Goal: Transaction & Acquisition: Obtain resource

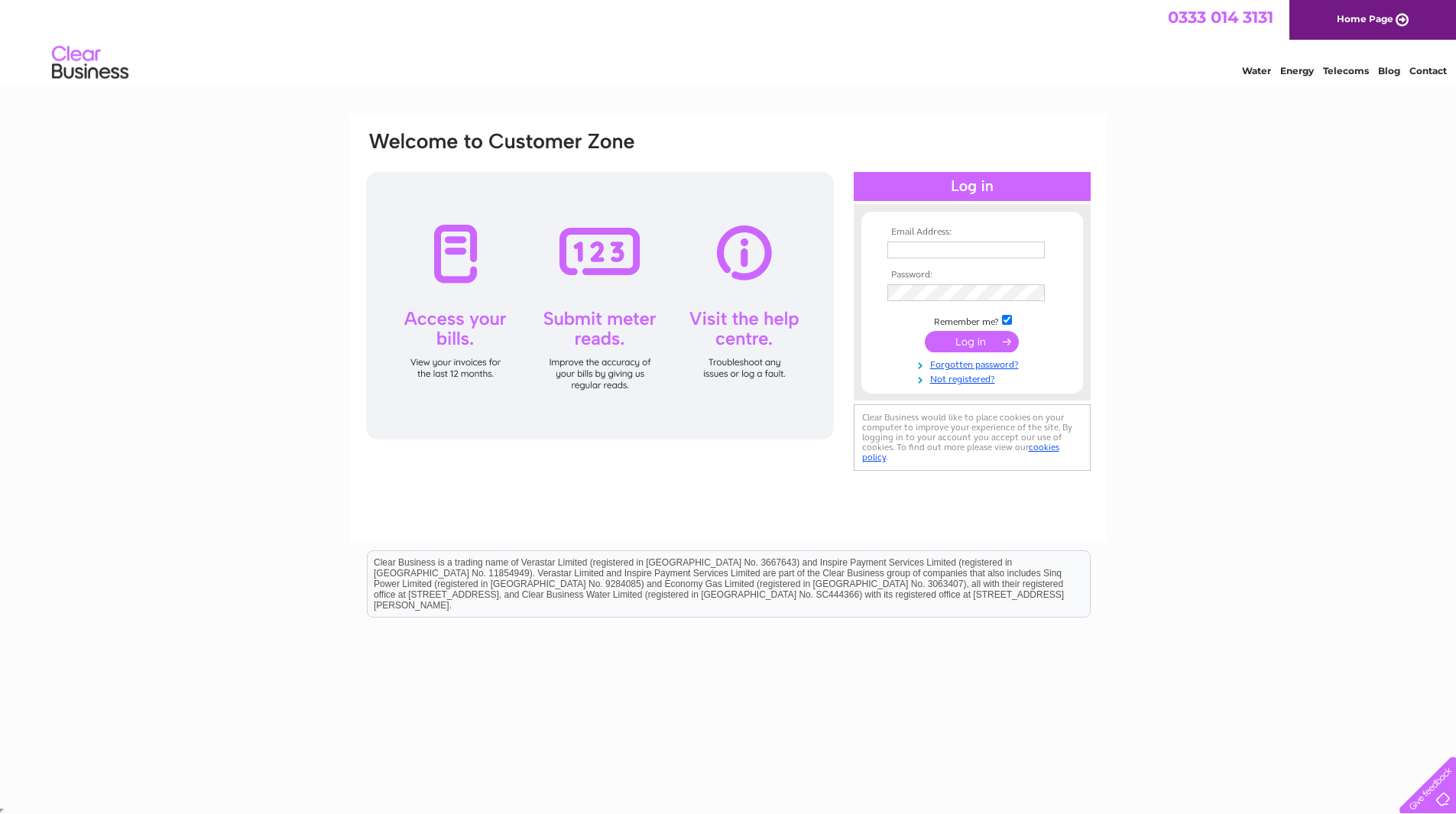
click at [987, 244] on input "text" at bounding box center [966, 250] width 157 height 17
type input "ann@akraccounting.co.uk"
click at [976, 343] on input "submit" at bounding box center [972, 341] width 94 height 21
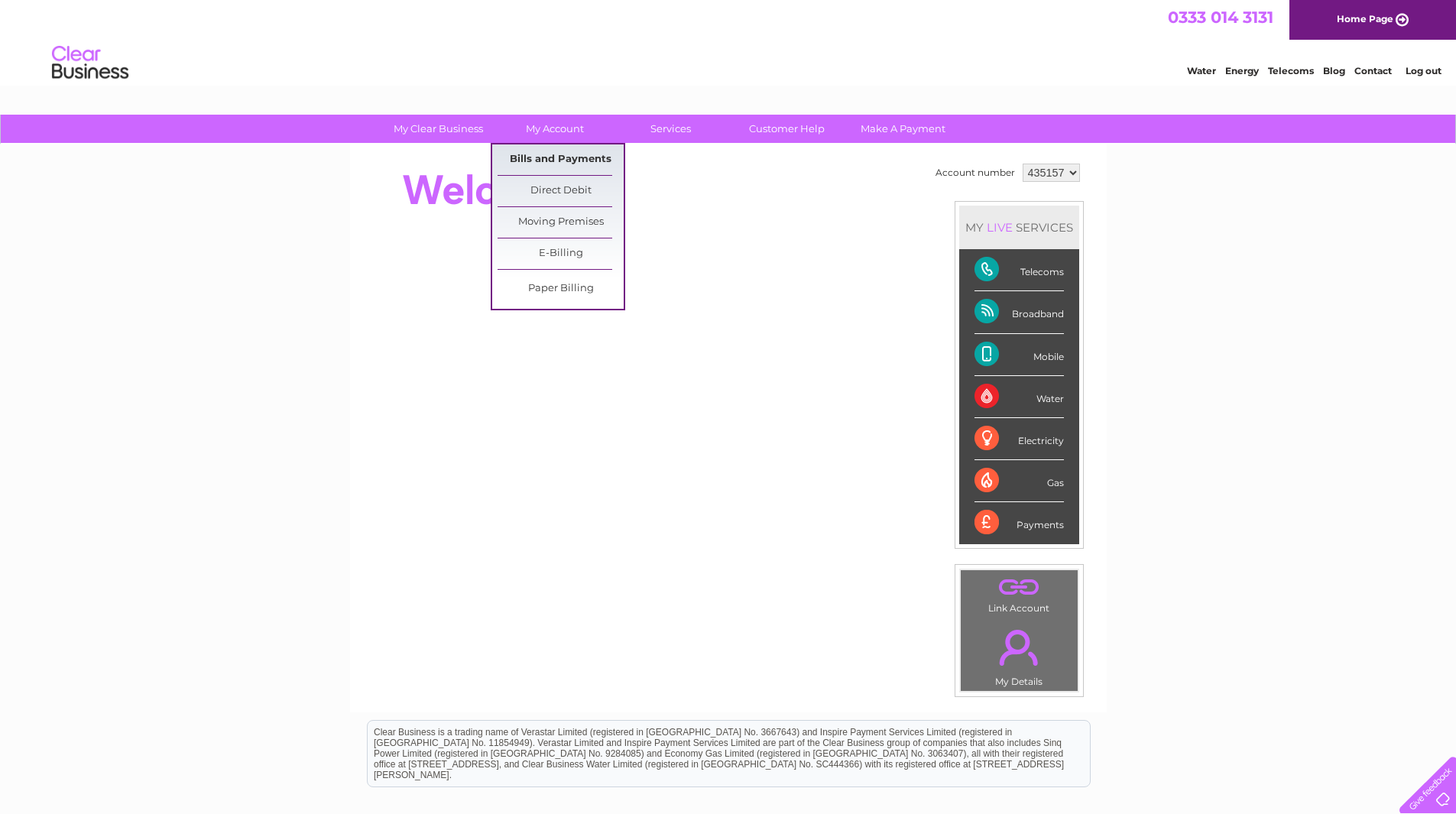
click at [539, 150] on link "Bills and Payments" at bounding box center [560, 160] width 126 height 31
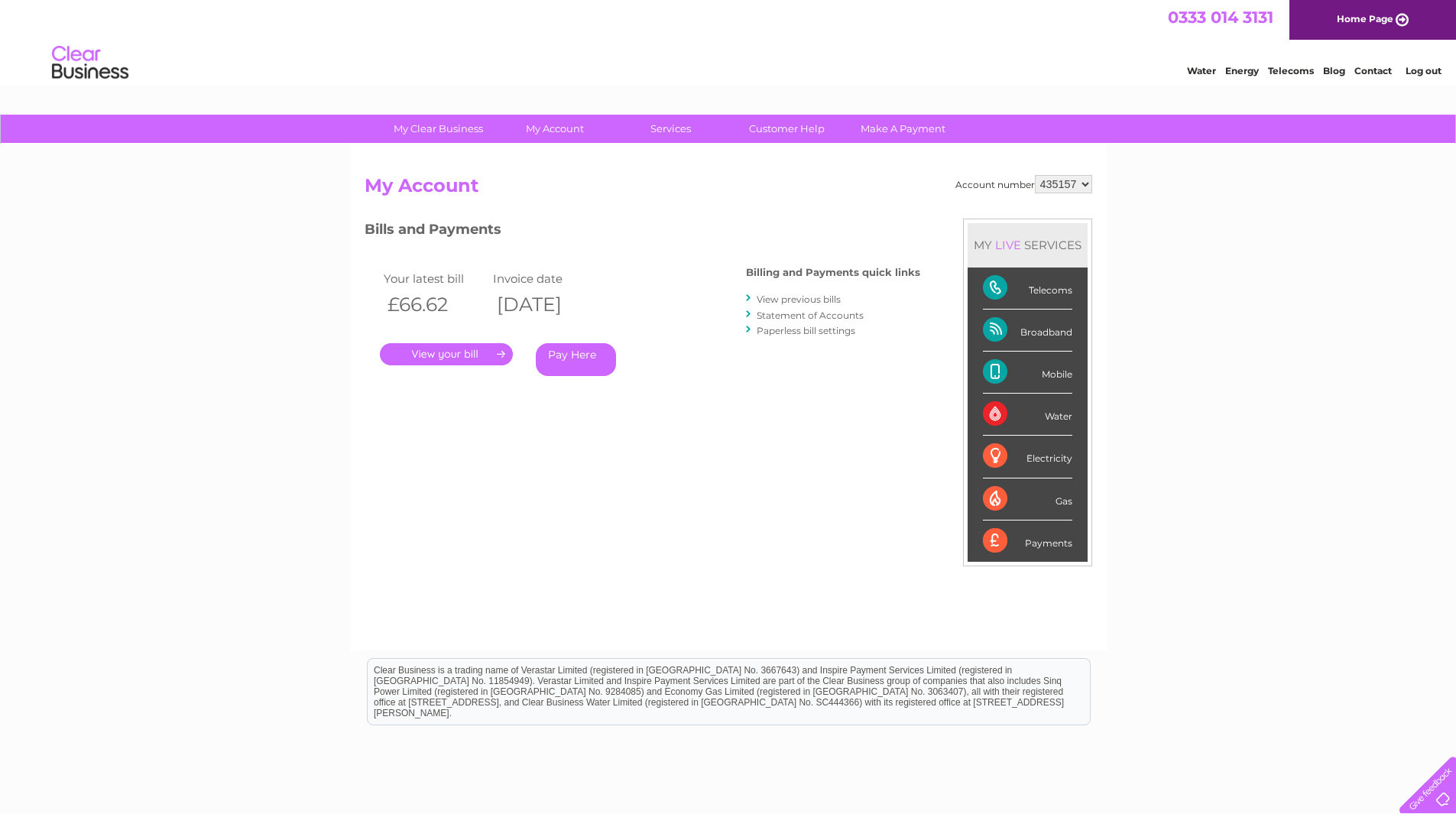
click at [447, 357] on link "." at bounding box center [446, 354] width 133 height 22
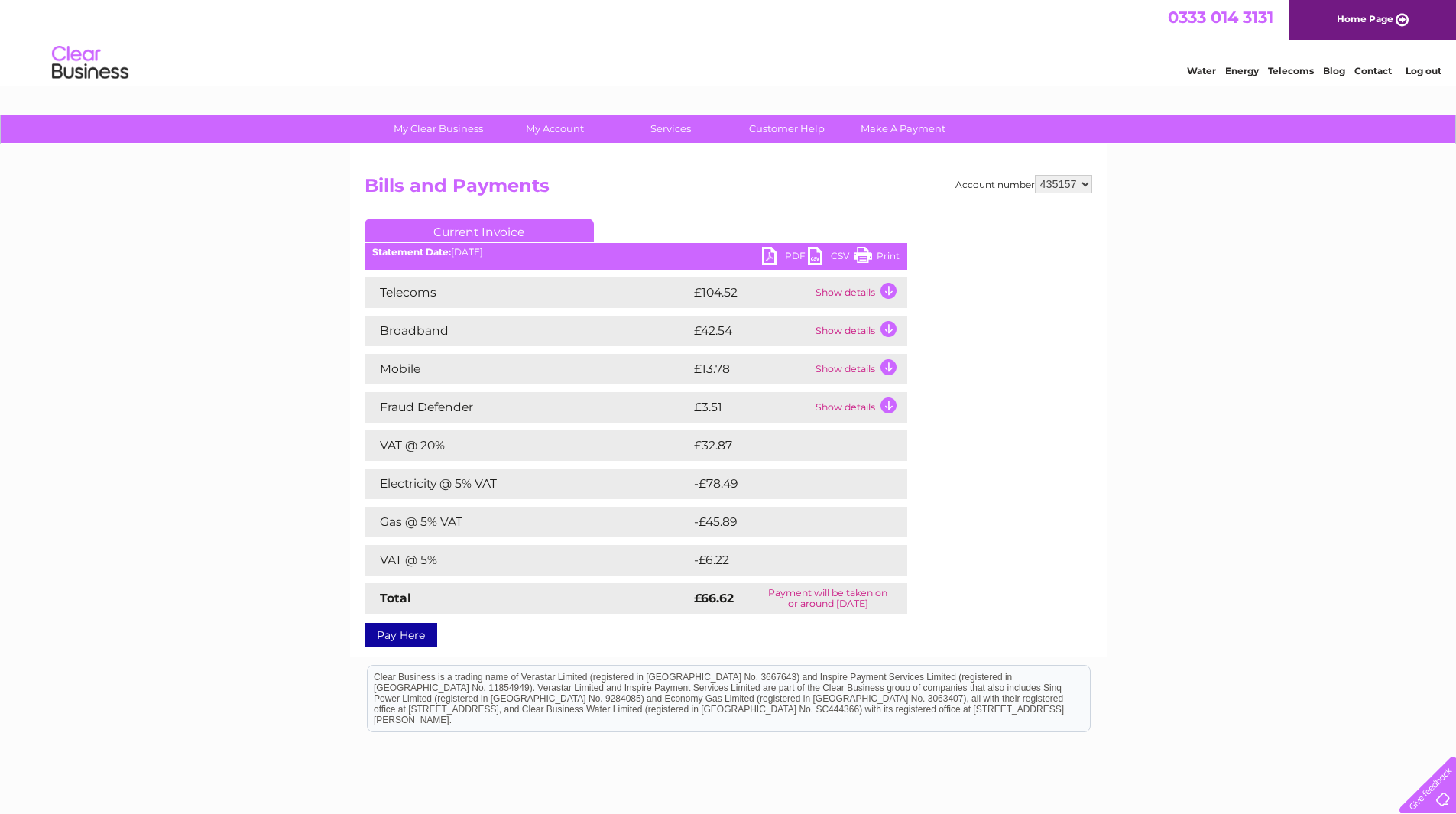
click at [771, 257] on link "PDF" at bounding box center [784, 258] width 46 height 22
click at [1085, 185] on select "435157" at bounding box center [1063, 184] width 58 height 18
click at [794, 133] on link "Customer Help" at bounding box center [787, 128] width 126 height 28
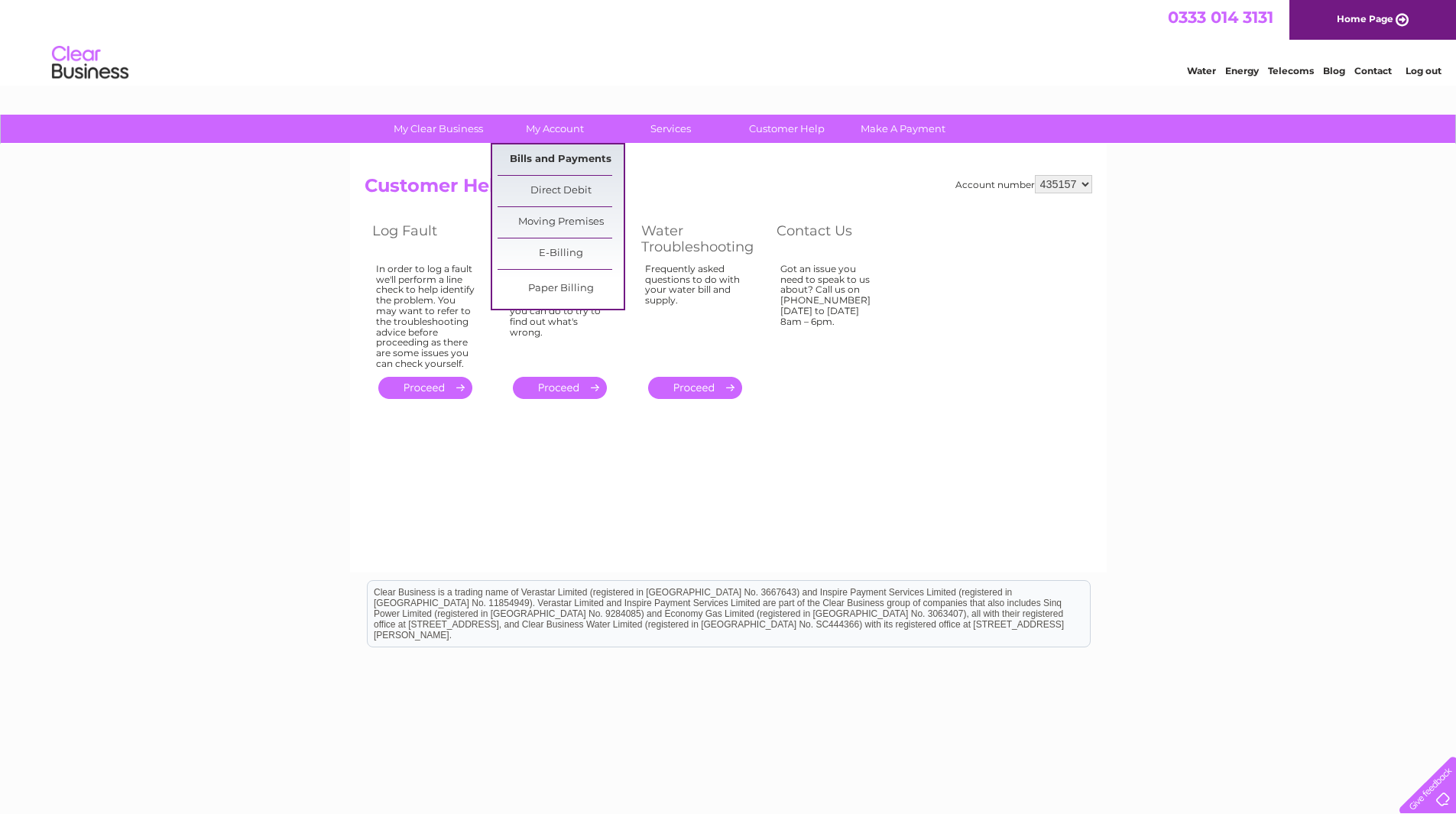
click at [536, 152] on link "Bills and Payments" at bounding box center [560, 160] width 126 height 31
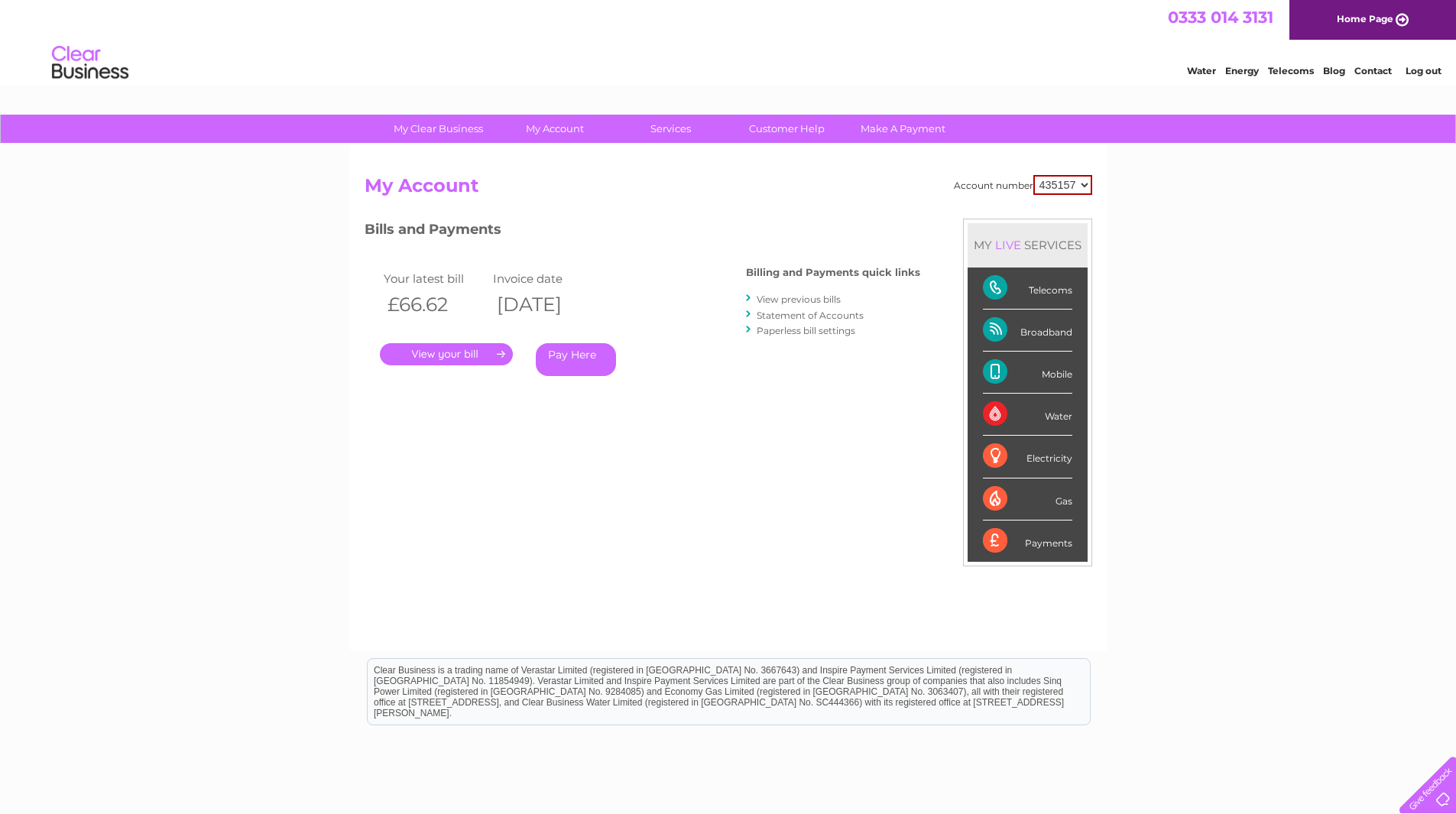
click at [777, 298] on link "View previous bills" at bounding box center [799, 299] width 84 height 11
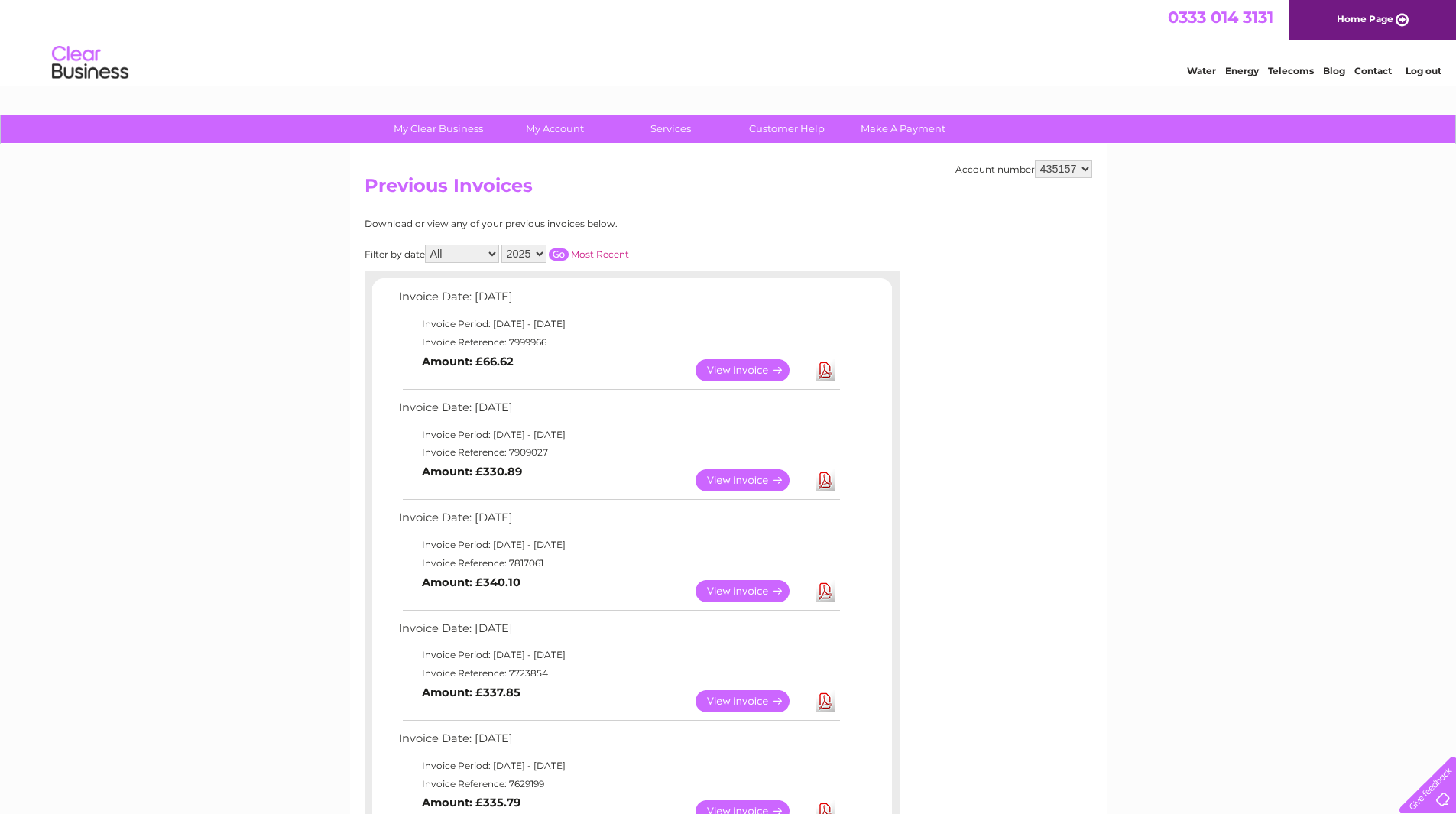
click at [754, 483] on link "View" at bounding box center [752, 480] width 113 height 22
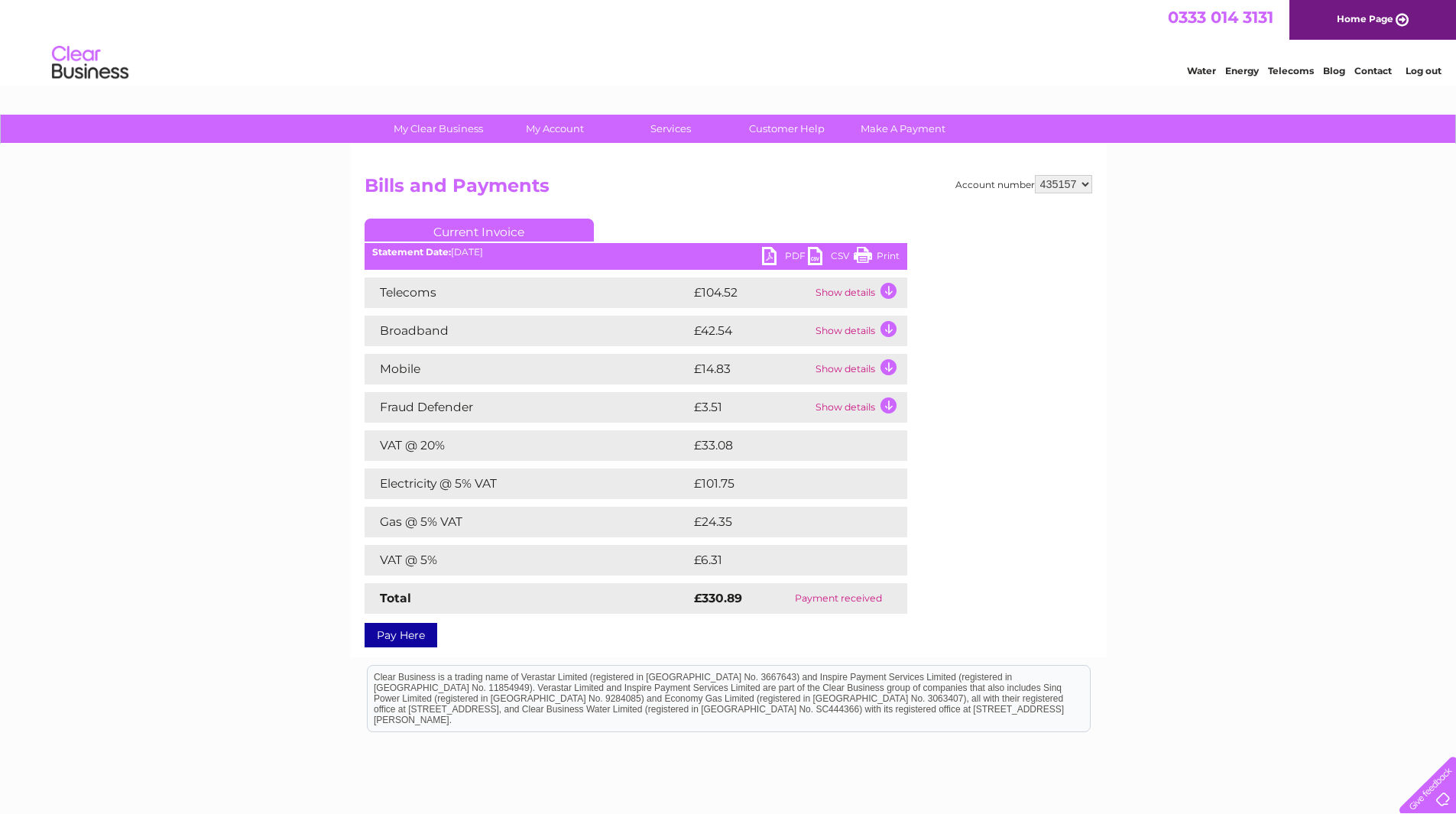
click at [767, 254] on link "PDF" at bounding box center [784, 258] width 46 height 22
